Goal: Task Accomplishment & Management: Use online tool/utility

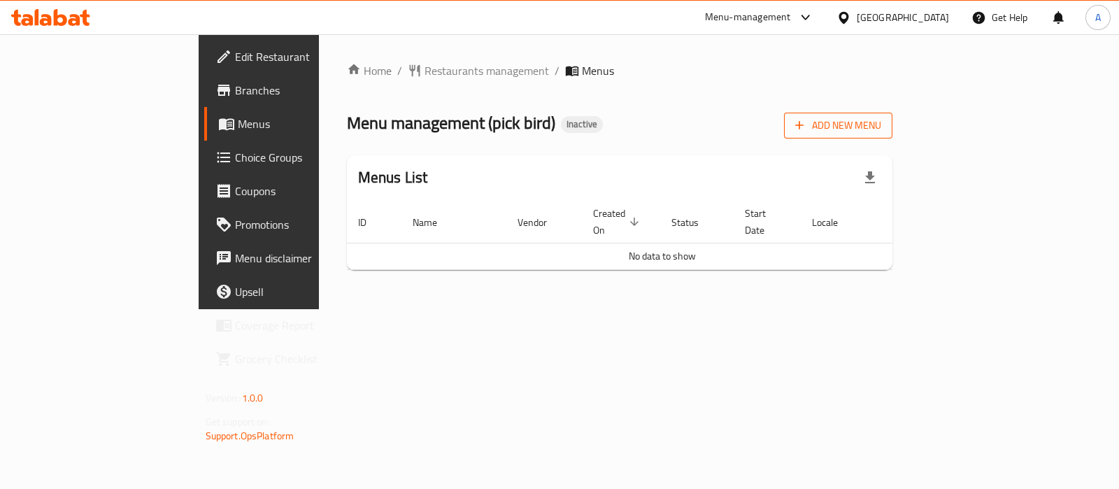
click at [881, 134] on span "Add New Menu" at bounding box center [838, 125] width 86 height 17
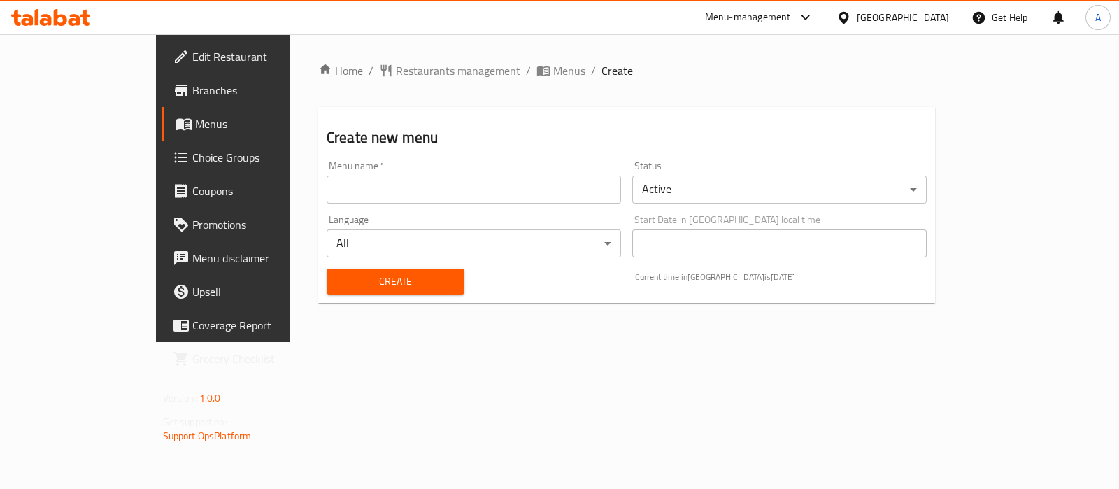
click at [531, 194] on input "text" at bounding box center [474, 189] width 294 height 28
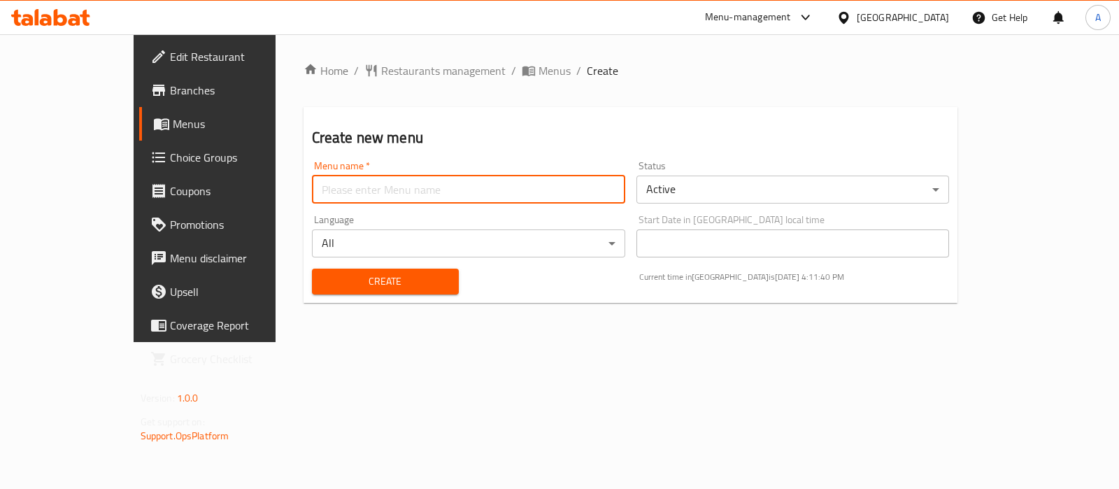
type input "Ameer aa"
click at [361, 275] on span "Create" at bounding box center [385, 281] width 124 height 17
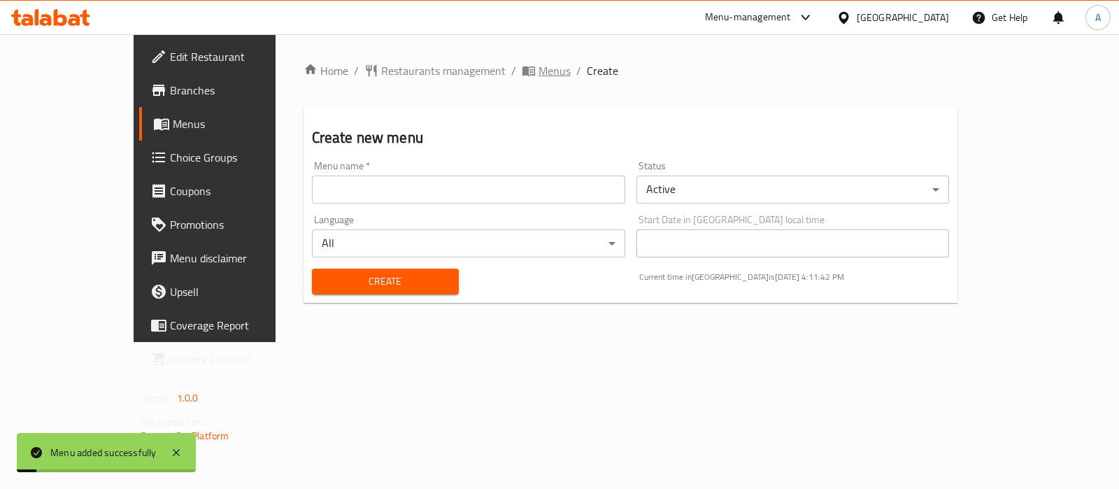
click at [522, 71] on icon "breadcrumb" at bounding box center [528, 71] width 13 height 10
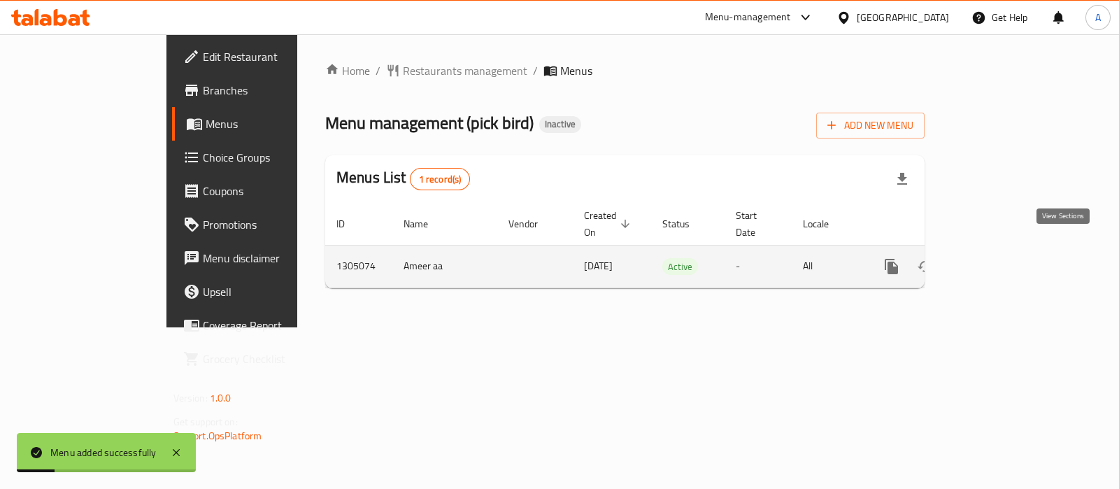
click at [1000, 258] on icon "enhanced table" at bounding box center [992, 266] width 17 height 17
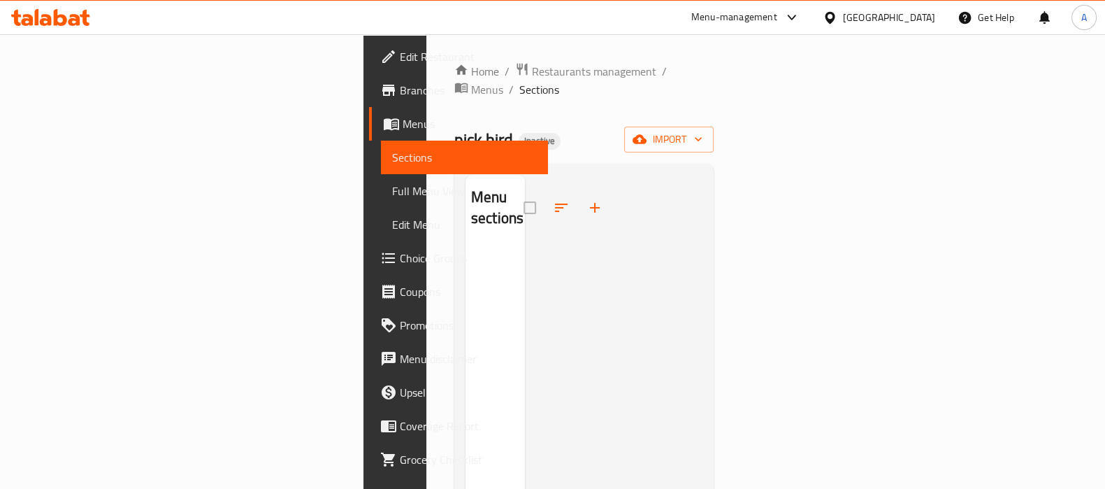
click at [400, 52] on span "Edit Restaurant" at bounding box center [468, 56] width 137 height 17
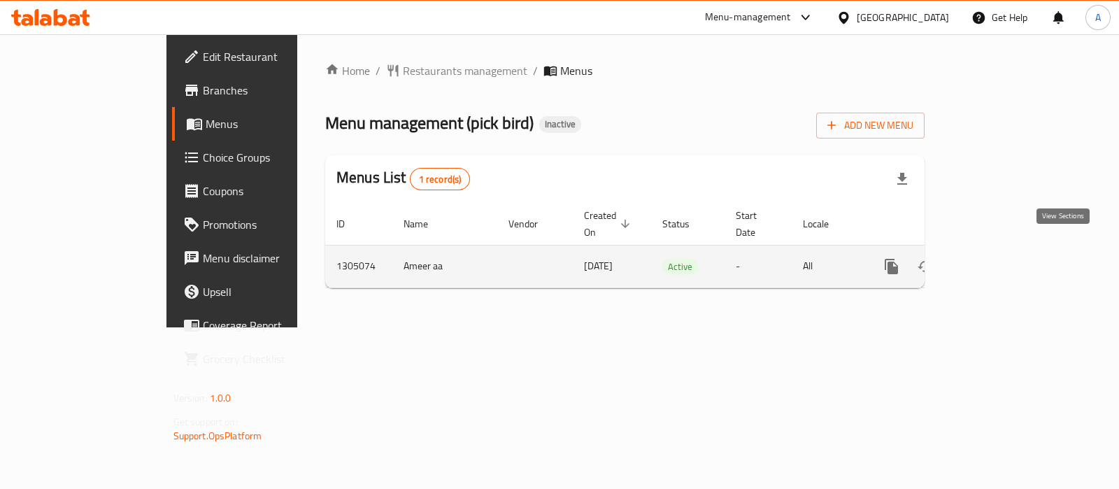
click at [1009, 250] on link "enhanced table" at bounding box center [992, 267] width 34 height 34
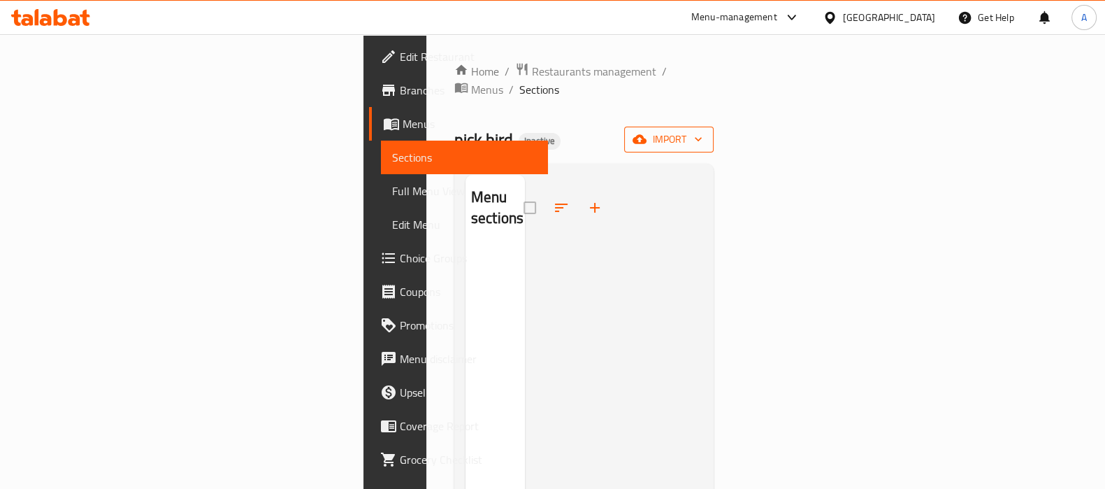
click at [703, 131] on span "import" at bounding box center [669, 139] width 67 height 17
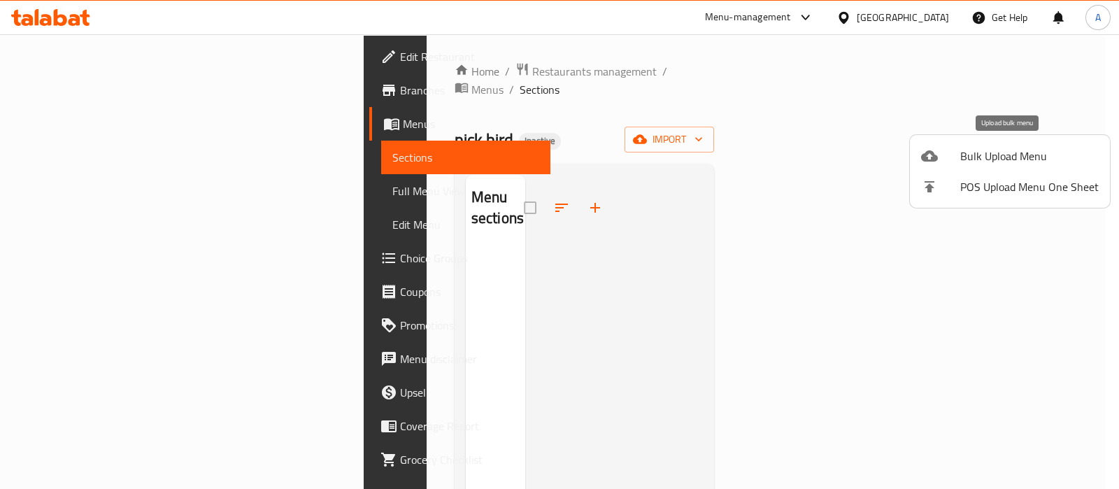
click at [1071, 148] on span "Bulk Upload Menu" at bounding box center [1029, 156] width 138 height 17
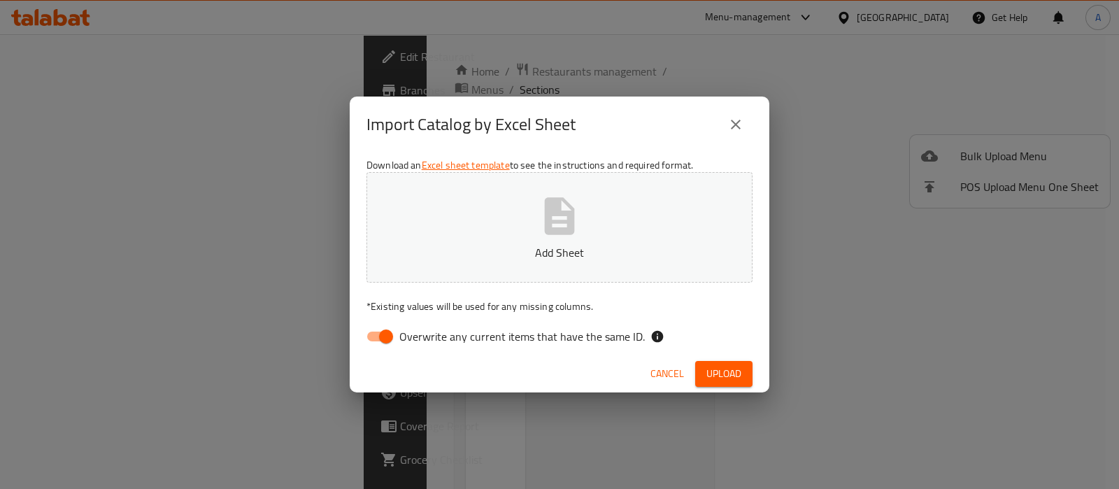
click at [380, 327] on input "Overwrite any current items that have the same ID." at bounding box center [386, 336] width 80 height 27
checkbox input "false"
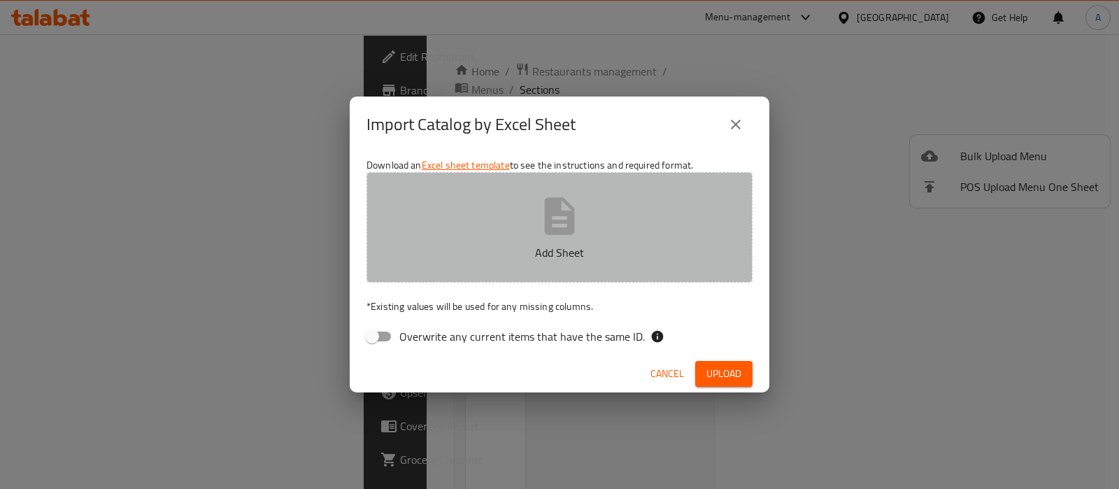
click at [608, 201] on button "Add Sheet" at bounding box center [559, 227] width 386 height 110
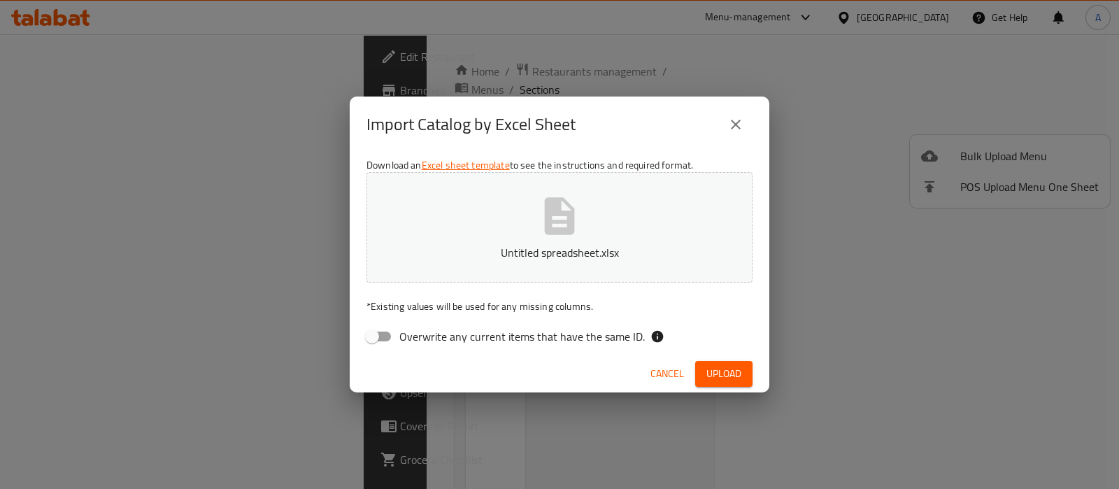
click at [709, 367] on span "Upload" at bounding box center [723, 373] width 35 height 17
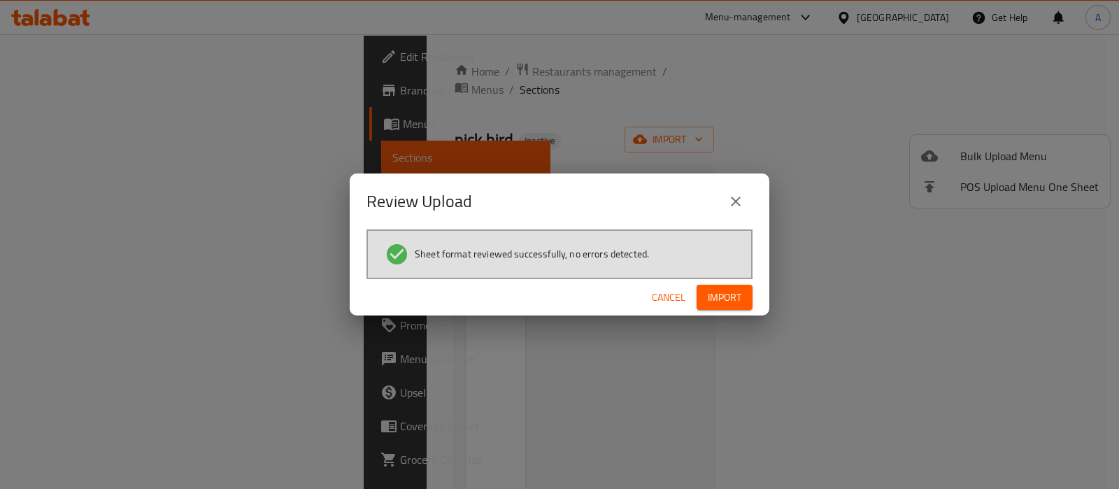
click at [724, 289] on span "Import" at bounding box center [725, 297] width 34 height 17
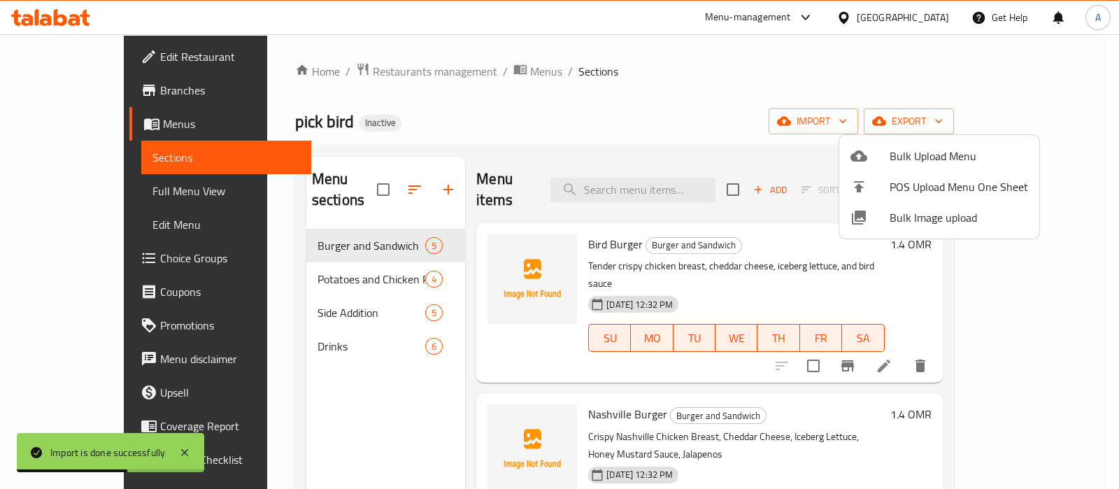
click at [70, 194] on div at bounding box center [559, 244] width 1119 height 489
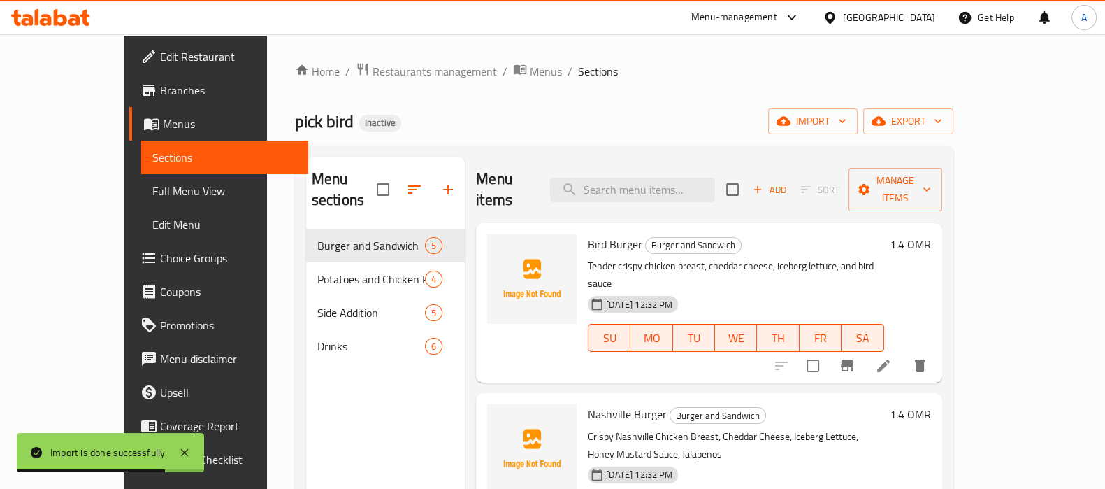
click at [152, 194] on span "Full Menu View" at bounding box center [224, 190] width 145 height 17
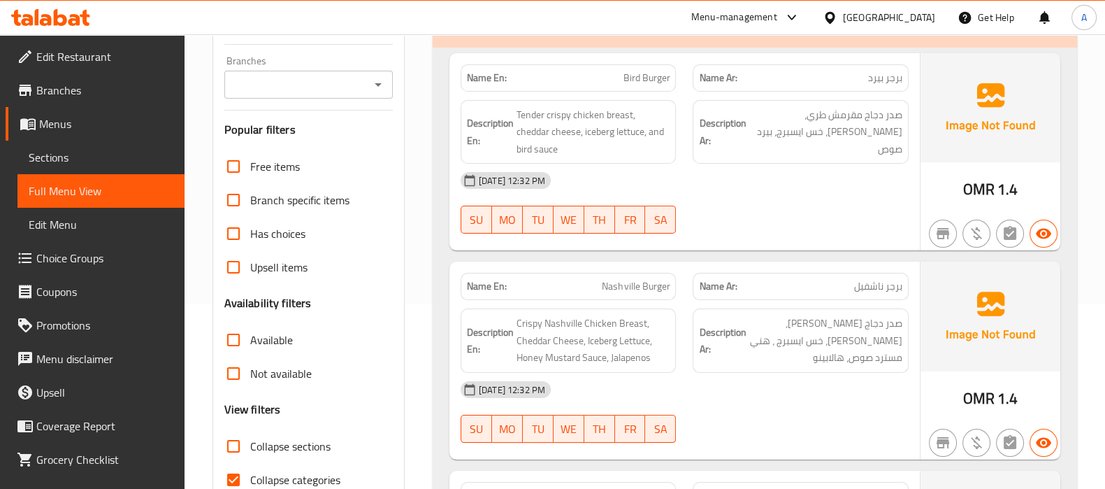
scroll to position [262, 0]
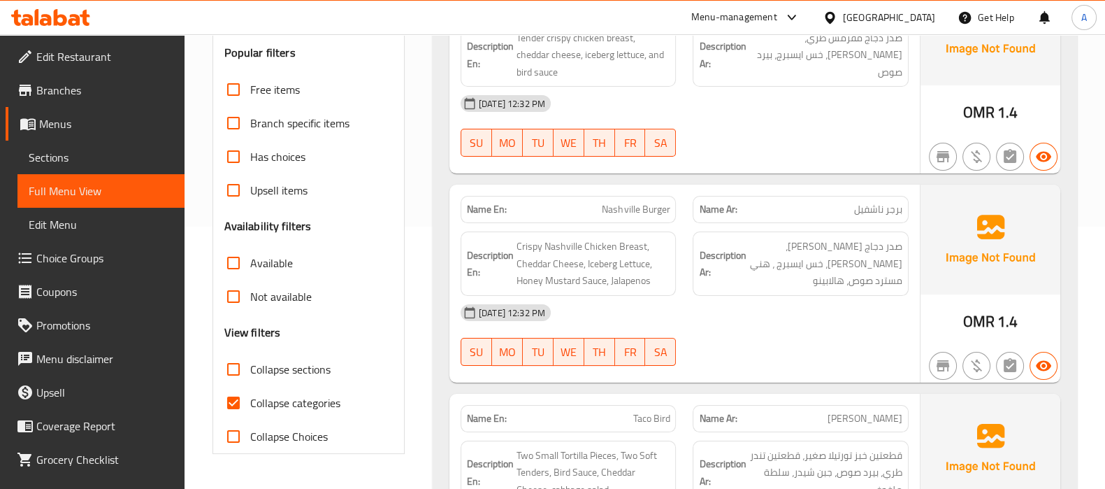
drag, startPoint x: 241, startPoint y: 394, endPoint x: 250, endPoint y: 382, distance: 15.5
click at [241, 394] on input "Collapse categories" at bounding box center [234, 403] width 34 height 34
checkbox input "false"
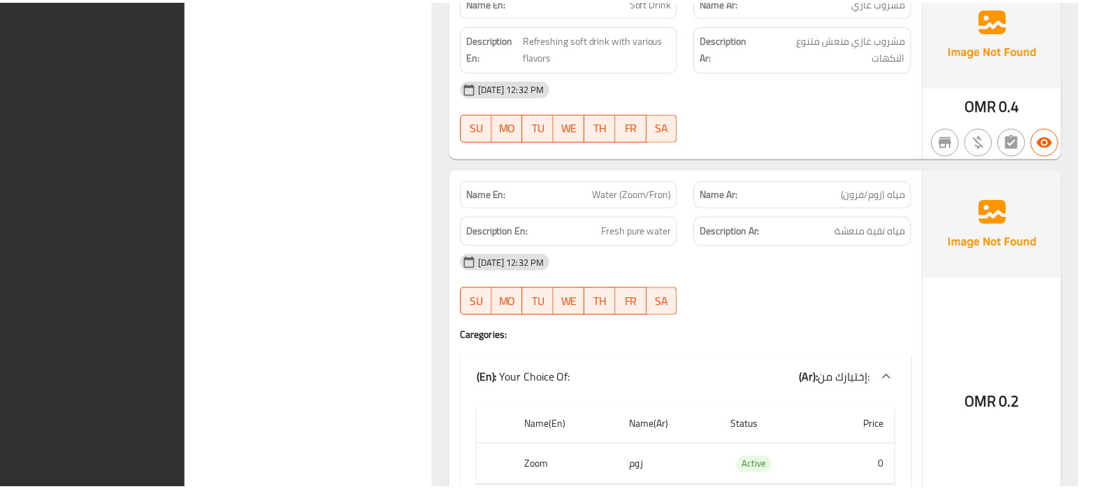
scroll to position [4082, 0]
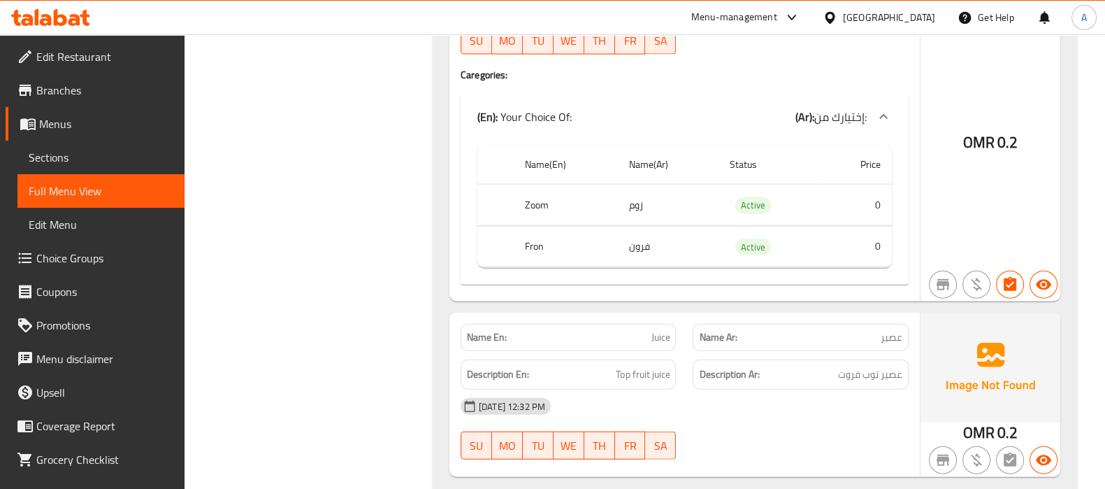
click at [931, 15] on div "Oman" at bounding box center [889, 17] width 92 height 15
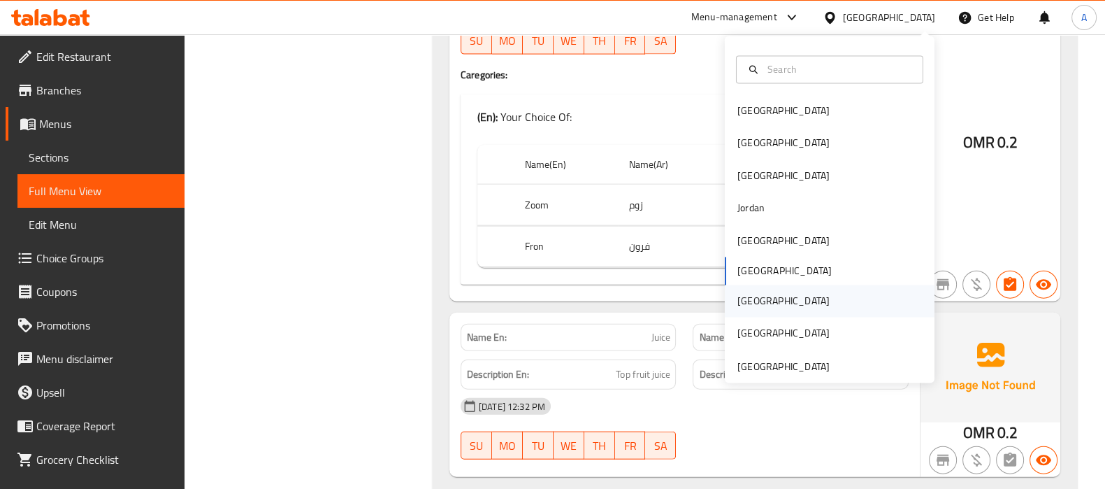
click at [750, 296] on div "[GEOGRAPHIC_DATA]" at bounding box center [783, 301] width 115 height 32
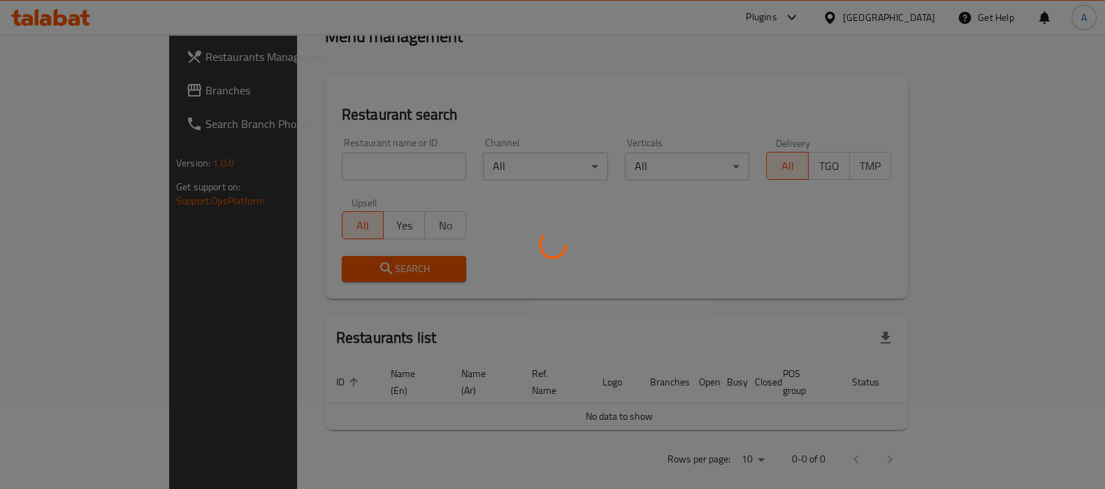
scroll to position [555, 0]
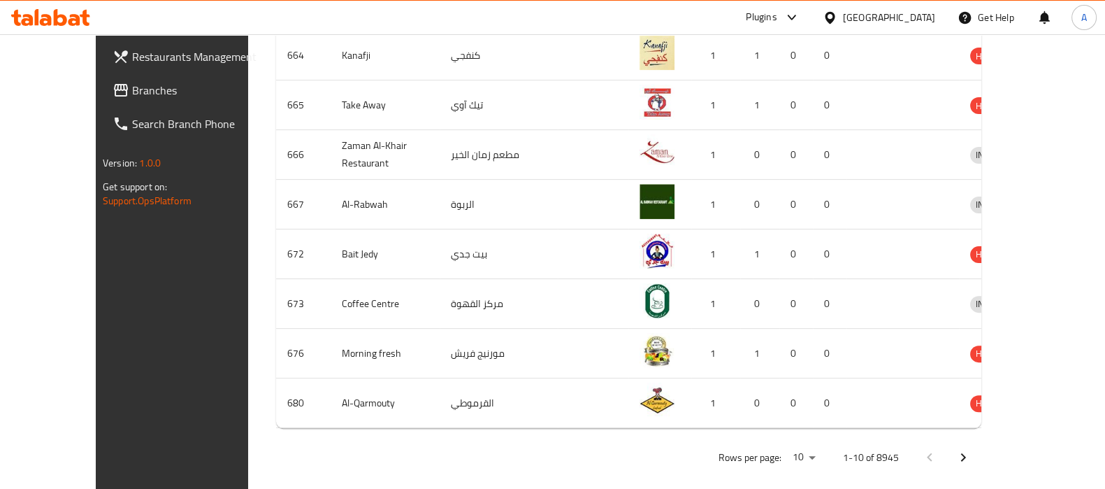
click at [132, 92] on span "Branches" at bounding box center [200, 90] width 137 height 17
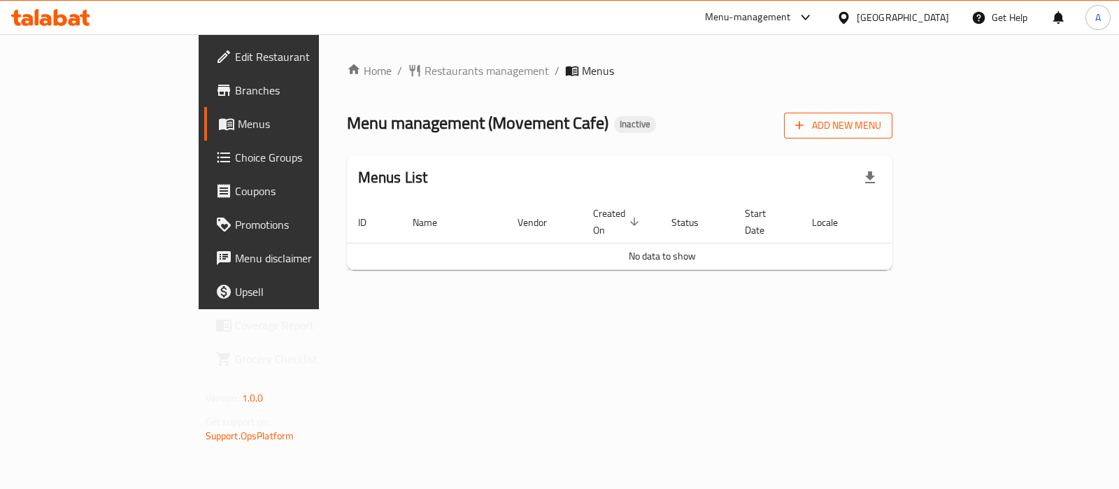
click at [881, 118] on span "Add New Menu" at bounding box center [838, 125] width 86 height 17
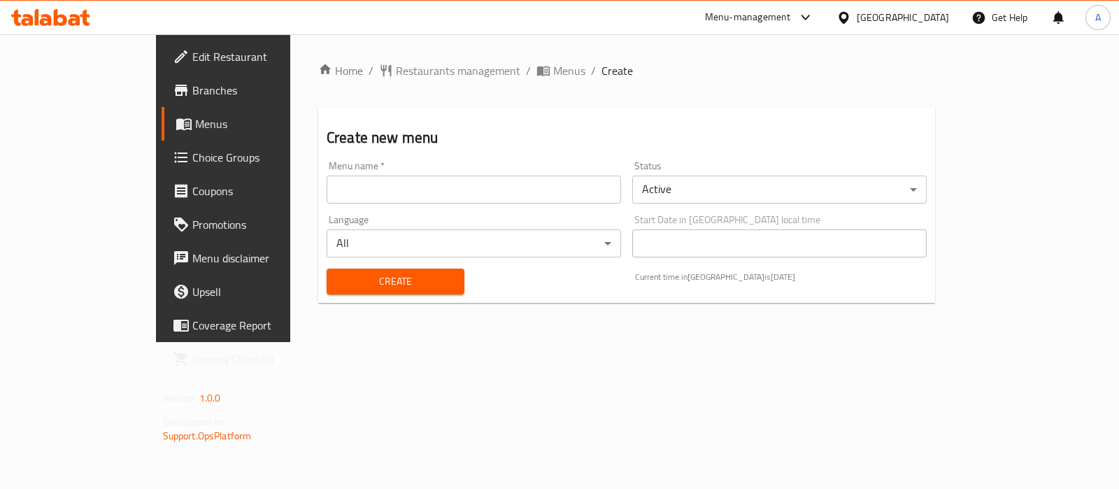
drag, startPoint x: 541, startPoint y: 194, endPoint x: 480, endPoint y: 205, distance: 61.7
click at [541, 194] on input "text" at bounding box center [474, 189] width 294 height 28
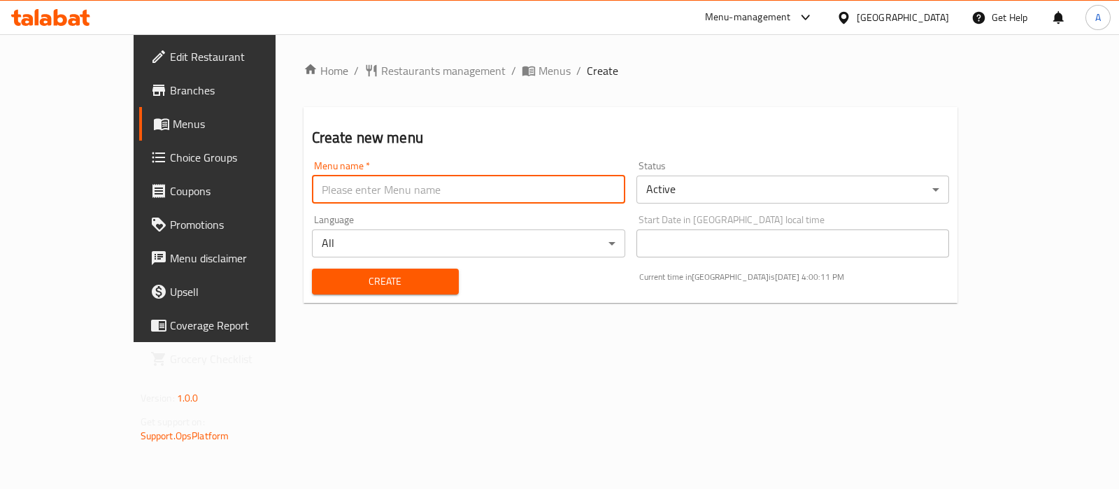
type input "Ameer aa"
click at [323, 280] on span "Create" at bounding box center [385, 281] width 124 height 17
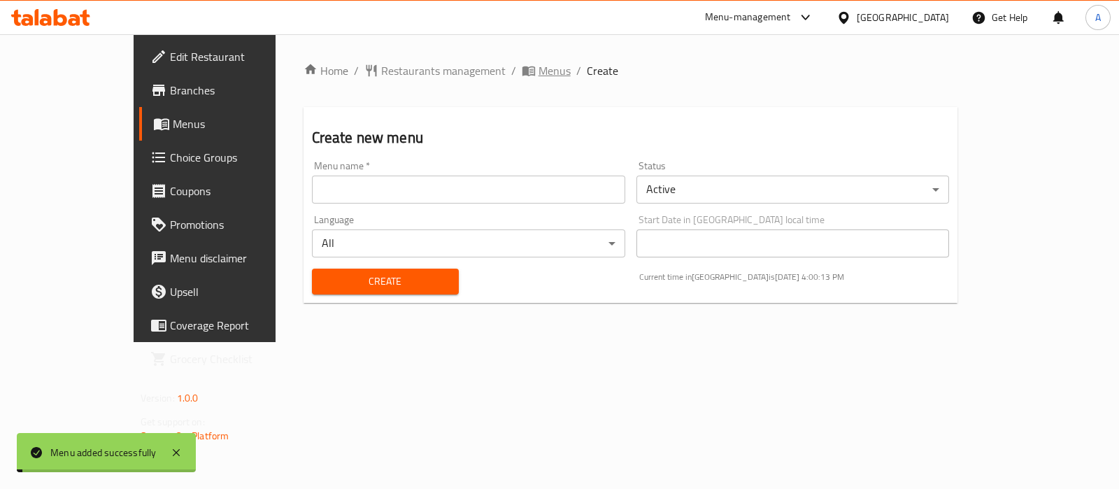
click at [538, 69] on span "Menus" at bounding box center [554, 70] width 32 height 17
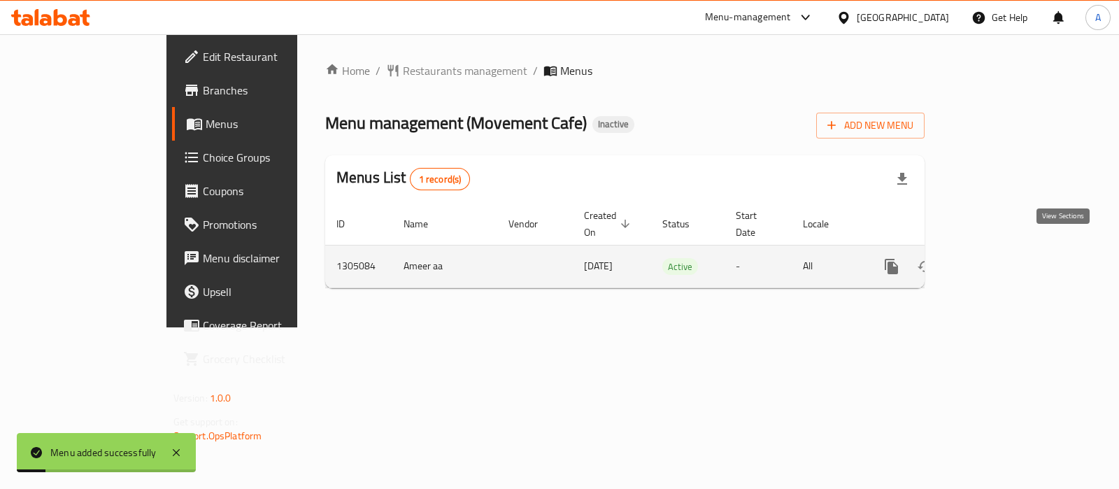
click at [998, 260] on icon "enhanced table" at bounding box center [992, 266] width 13 height 13
